Goal: Information Seeking & Learning: Find specific fact

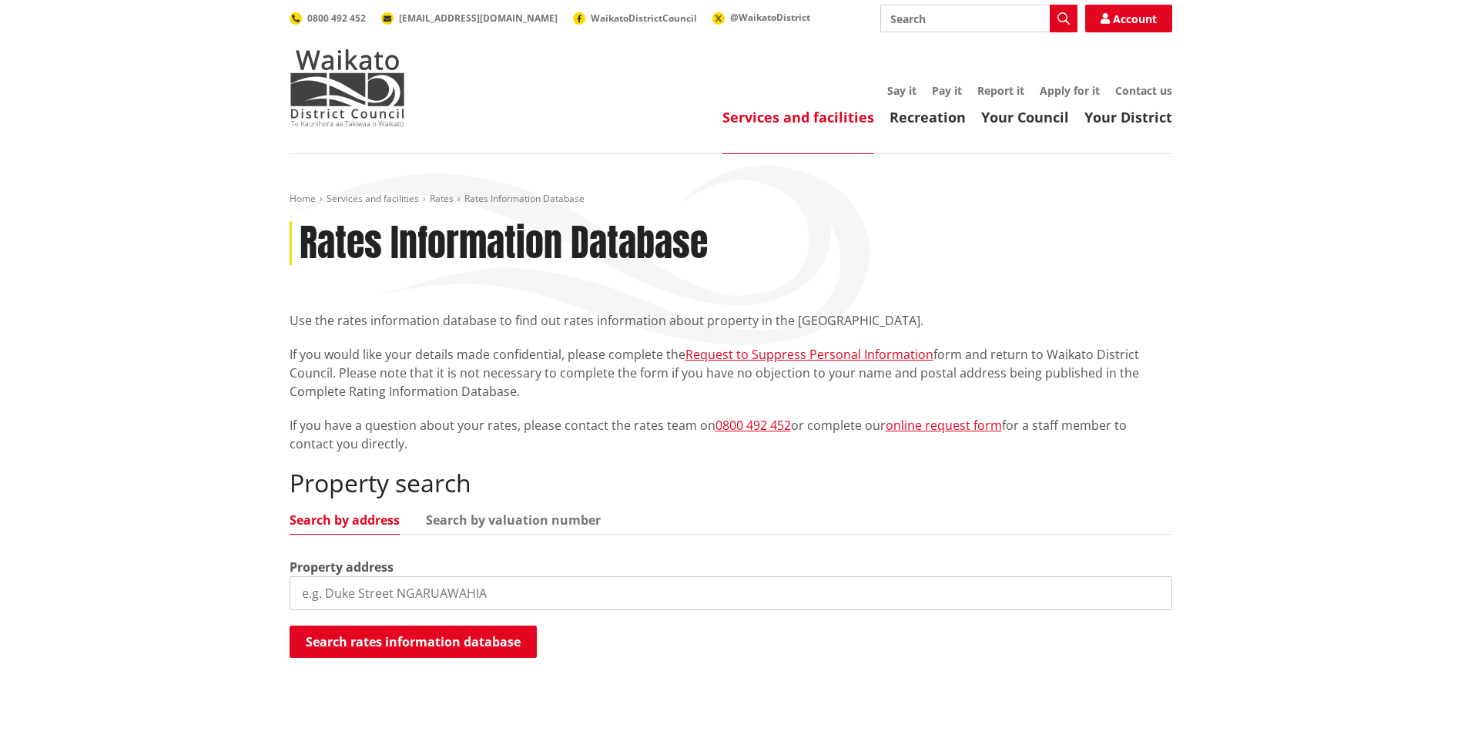
drag, startPoint x: 0, startPoint y: 0, endPoint x: 514, endPoint y: 599, distance: 789.2
click at [514, 599] on input "search" at bounding box center [731, 593] width 883 height 34
click at [473, 647] on button "Search rates information database" at bounding box center [413, 641] width 247 height 32
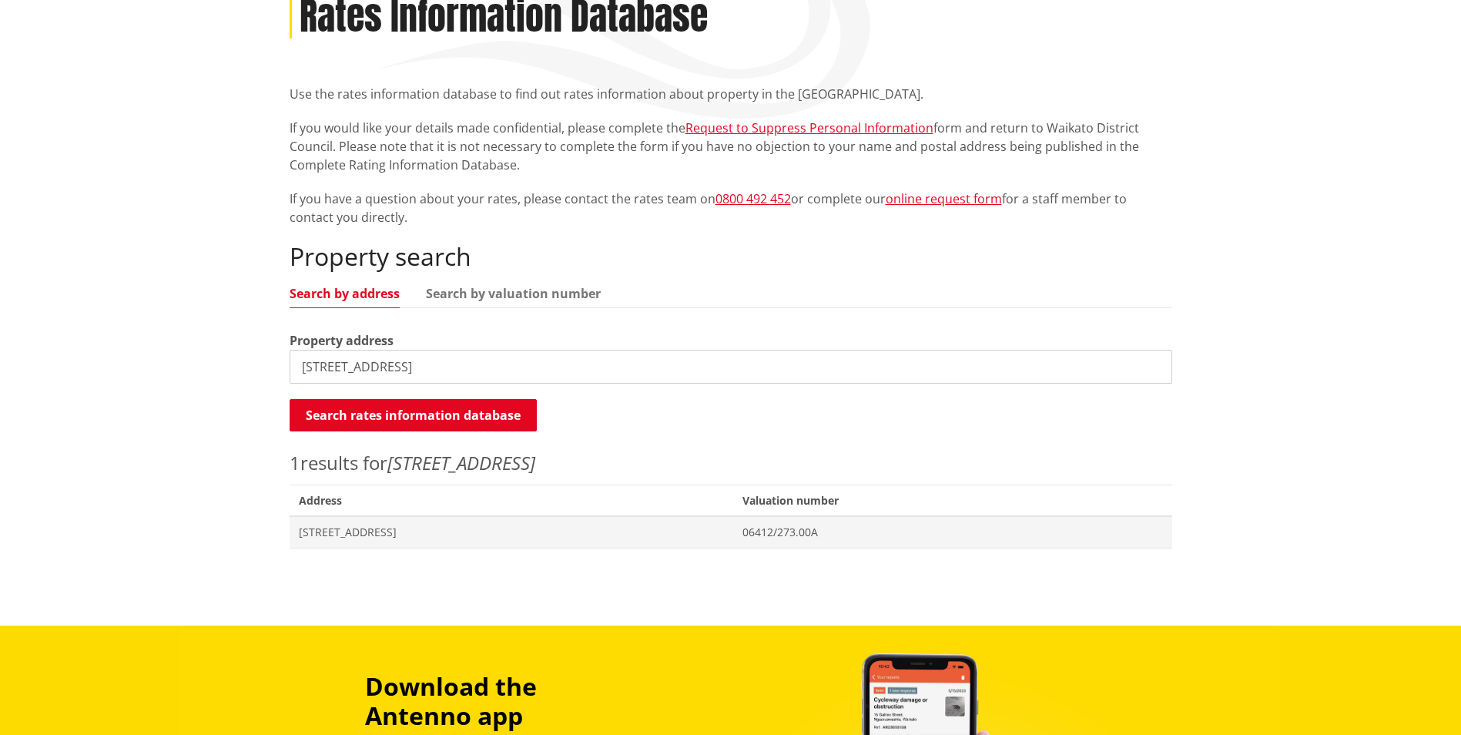
scroll to position [231, 0]
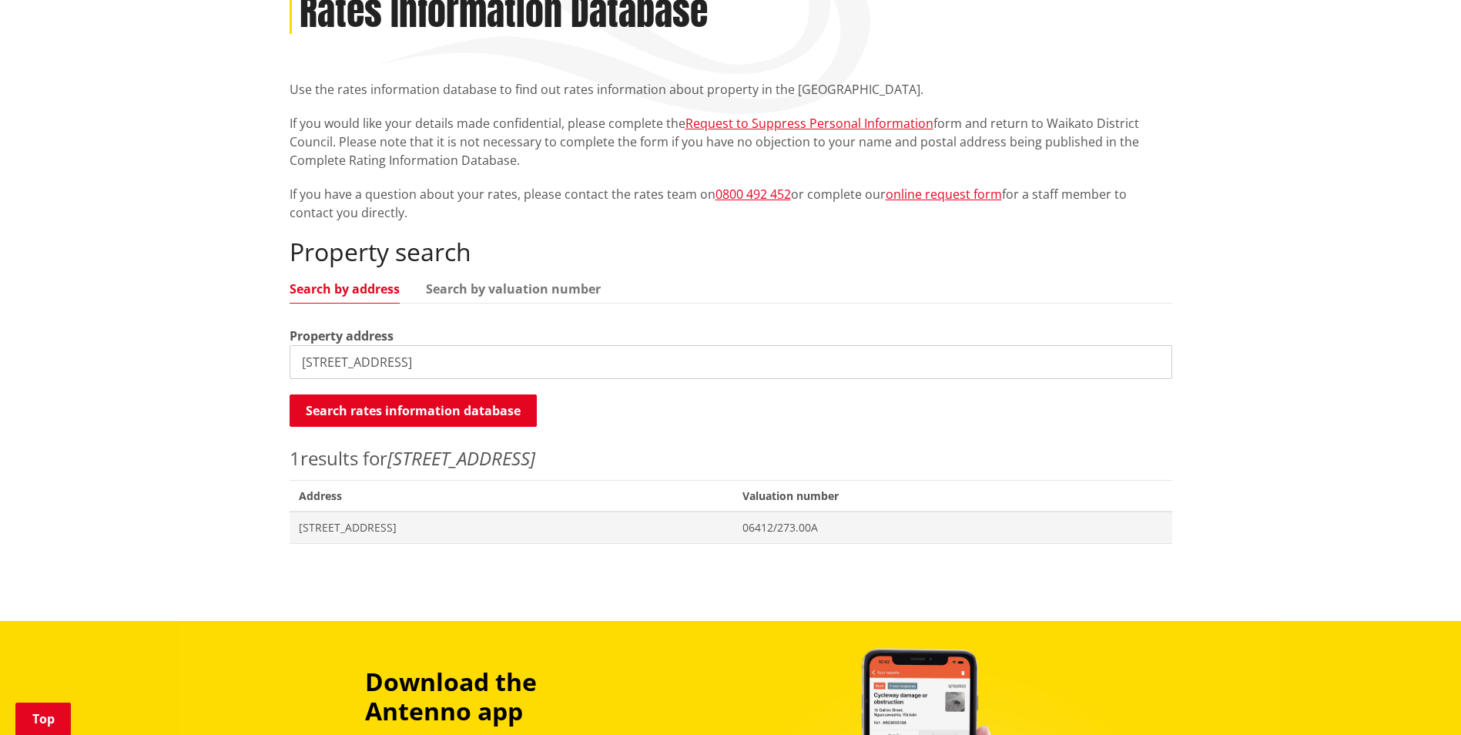
click at [311, 363] on input "26 Main road" at bounding box center [731, 362] width 883 height 34
type input "26B Main road"
click at [380, 407] on button "Search rates information database" at bounding box center [413, 410] width 247 height 32
click at [480, 523] on span "[STREET_ADDRESS]" at bounding box center [512, 527] width 426 height 15
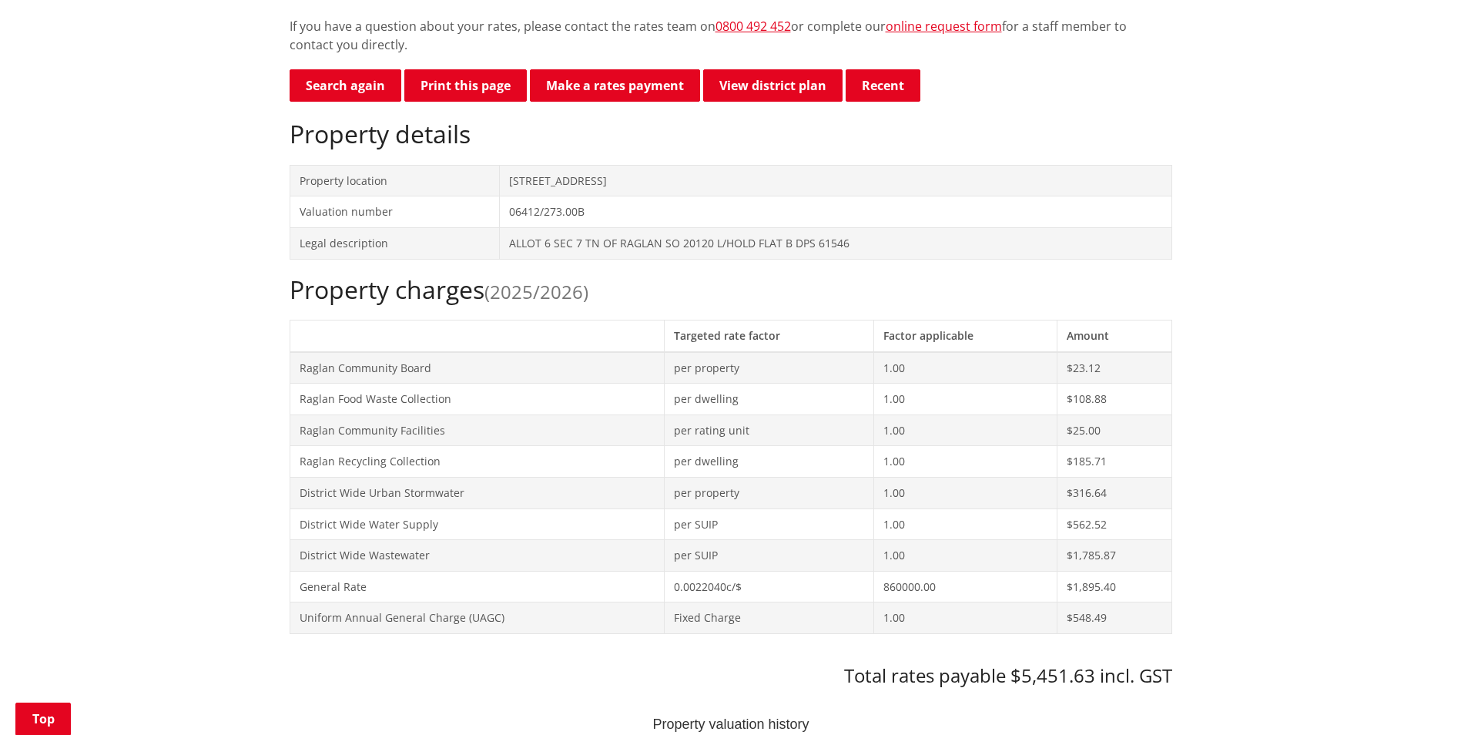
scroll to position [385, 0]
